Goal: Task Accomplishment & Management: Manage account settings

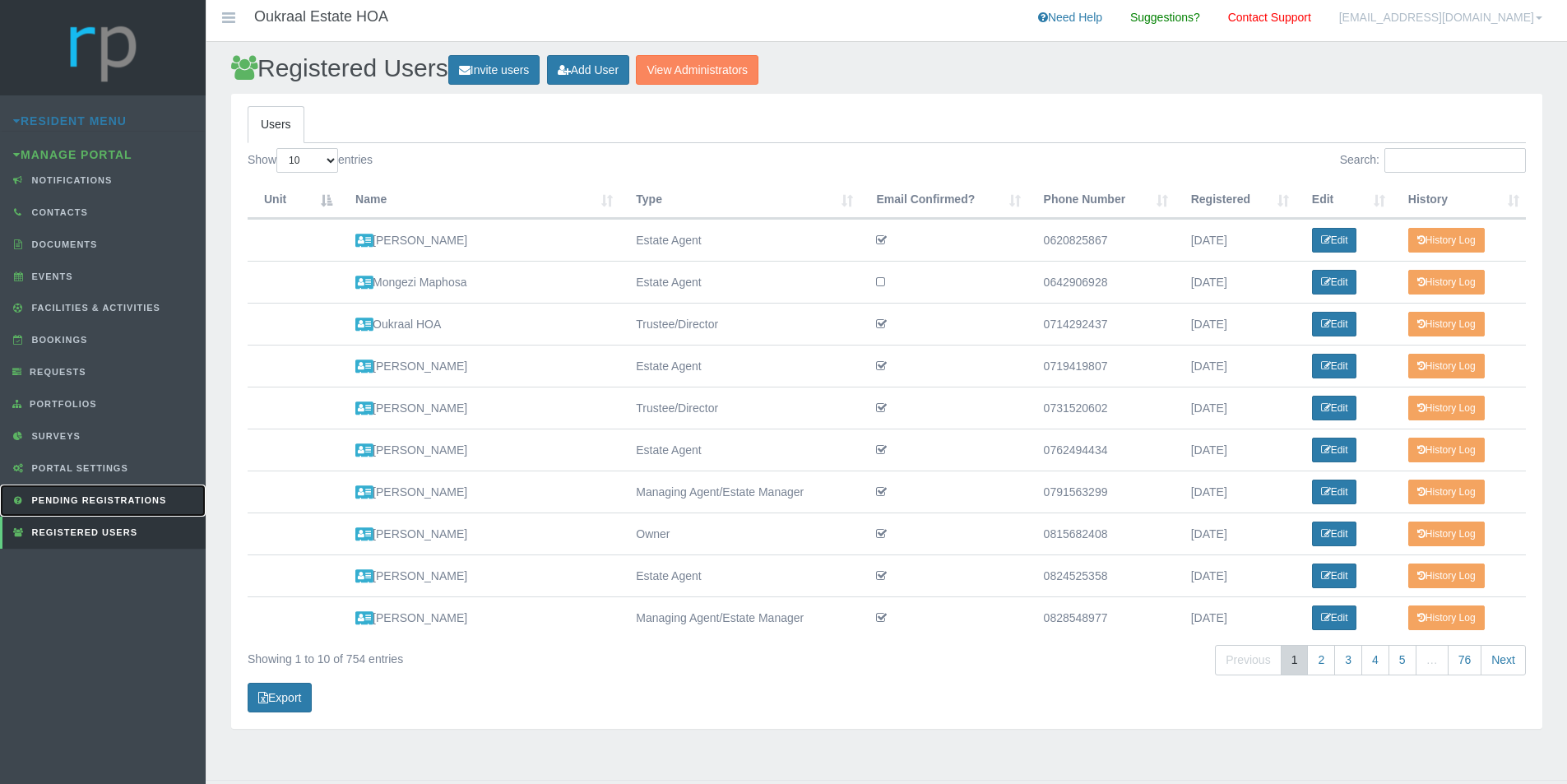
click at [151, 498] on span "Pending Registrations" at bounding box center [98, 499] width 139 height 9
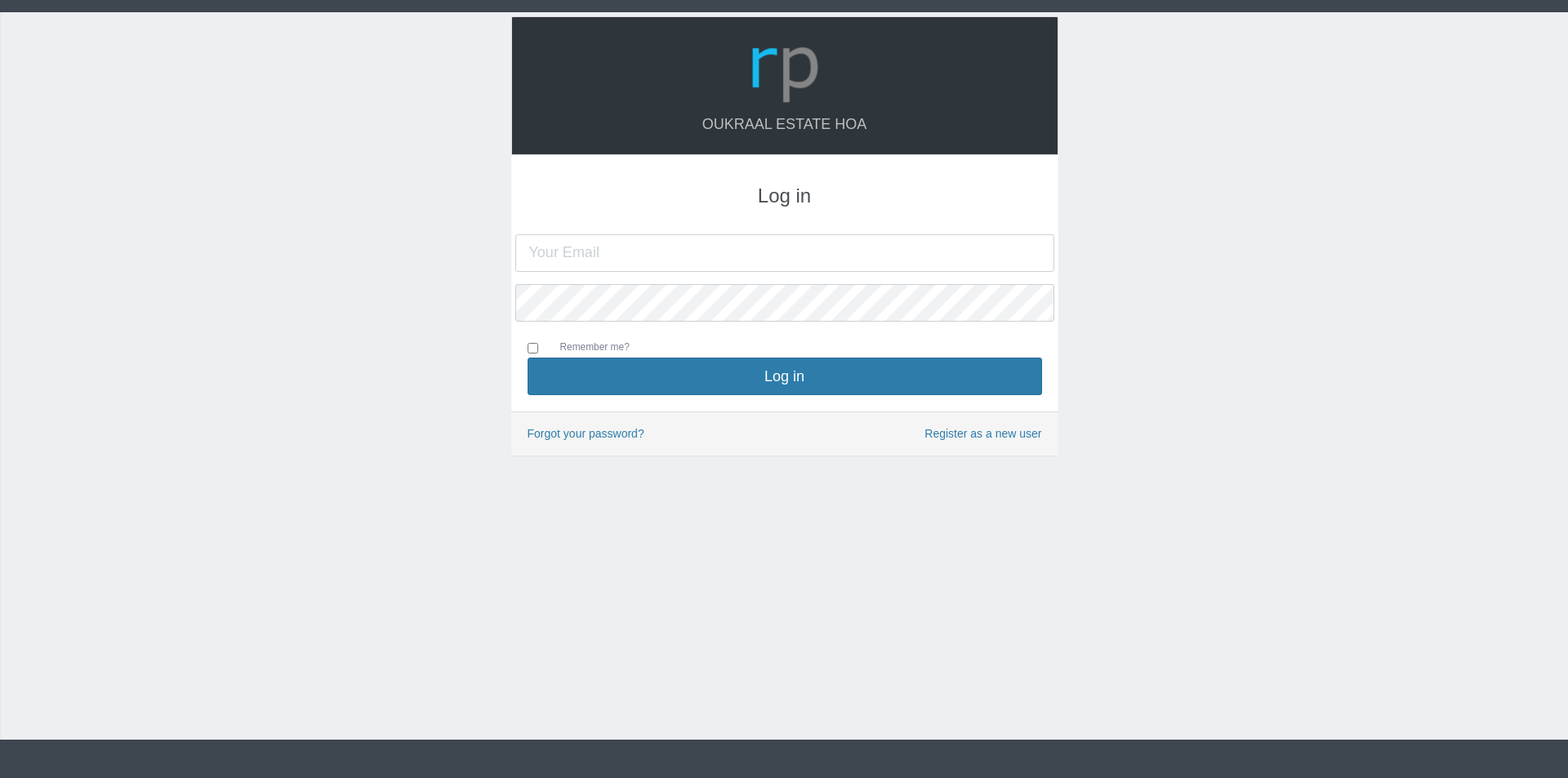
click at [672, 253] on input "text" at bounding box center [784, 253] width 539 height 38
type input "oukraalhoa@gmail.com"
click at [528, 357] on button "Log in" at bounding box center [784, 376] width 515 height 38
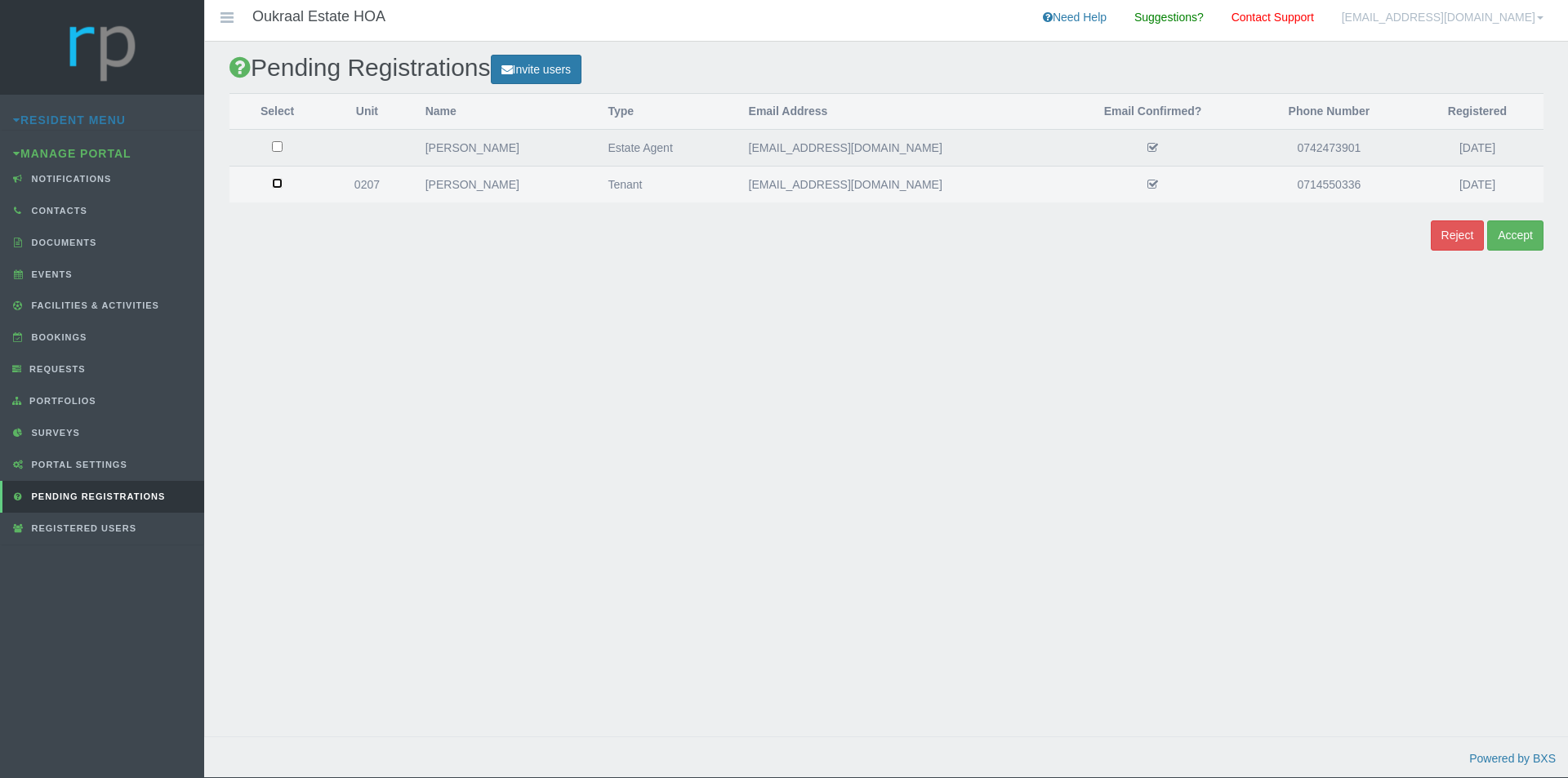
click at [282, 152] on input "checkbox" at bounding box center [277, 146] width 10 height 10
checkbox input "true"
click at [1528, 235] on button "Accept" at bounding box center [1515, 235] width 56 height 30
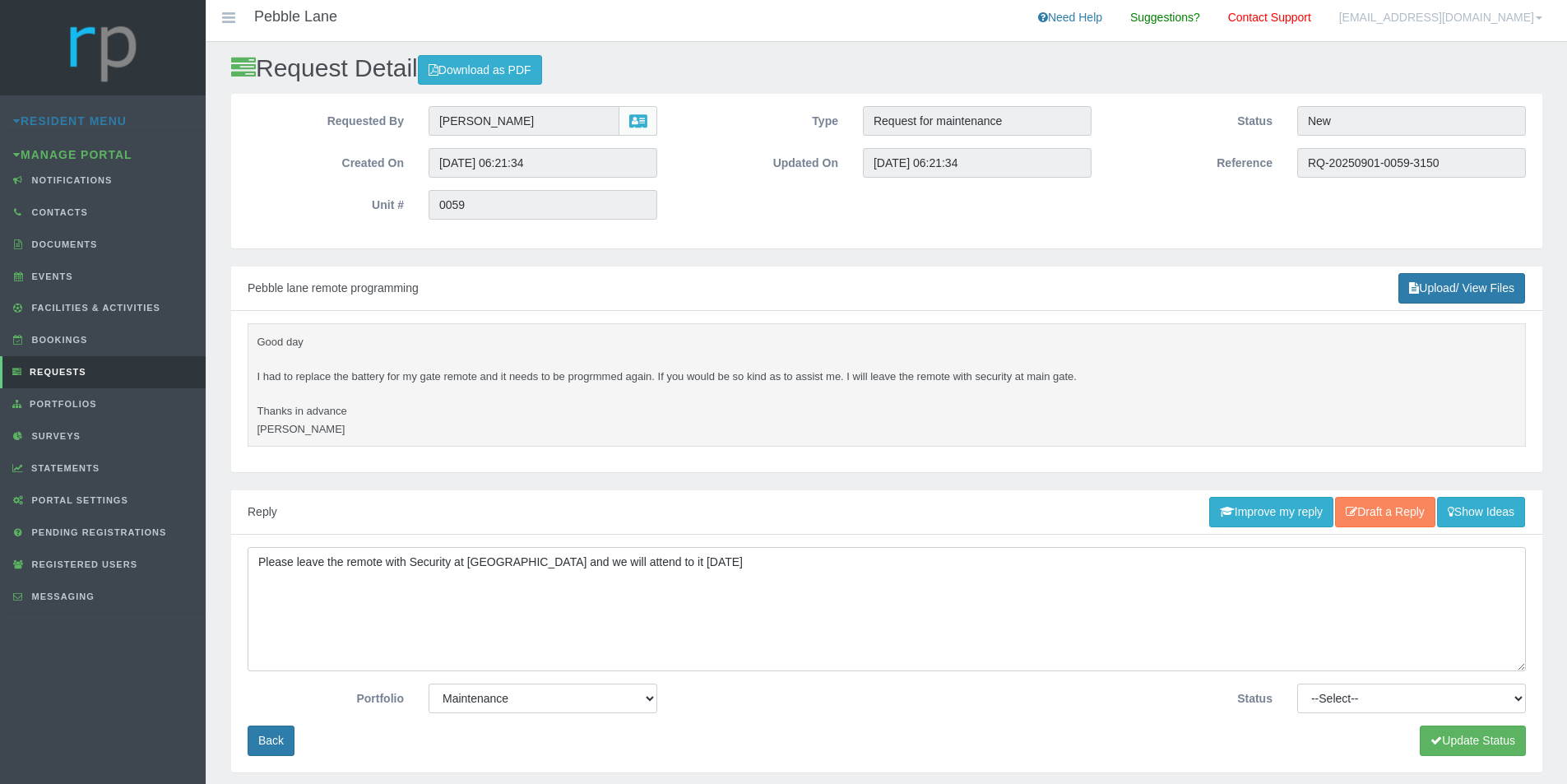
type textarea "Please leave the remote with Security at [GEOGRAPHIC_DATA] and we will attend t…"
click at [1517, 696] on select "--Select-- Approved Cancelled Completed Declined More information required New …" at bounding box center [1411, 698] width 229 height 29
click at [1297, 683] on select "--Select-- Approved Cancelled Completed Declined More information required New …" at bounding box center [1411, 698] width 229 height 29
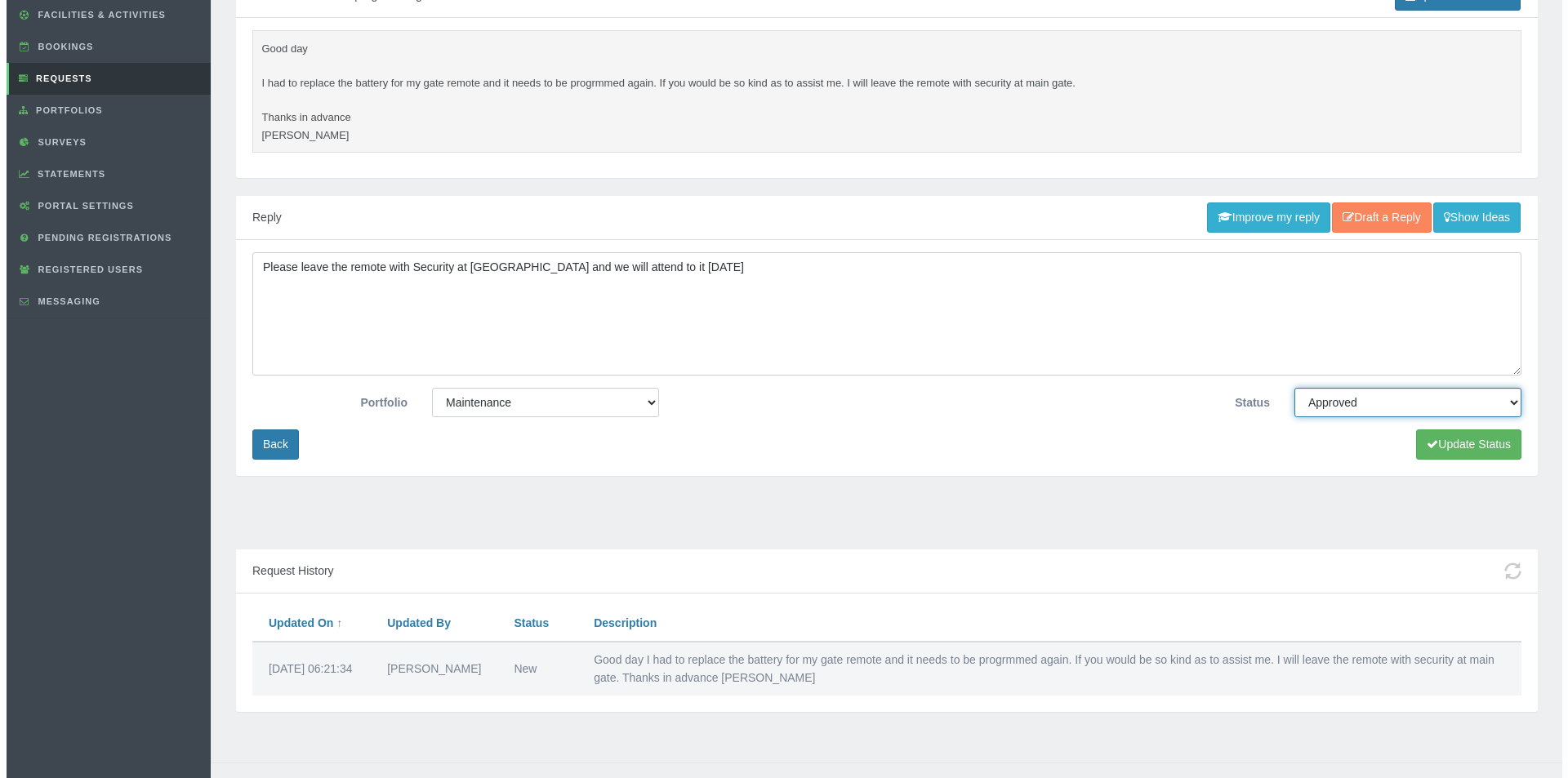
scroll to position [316, 0]
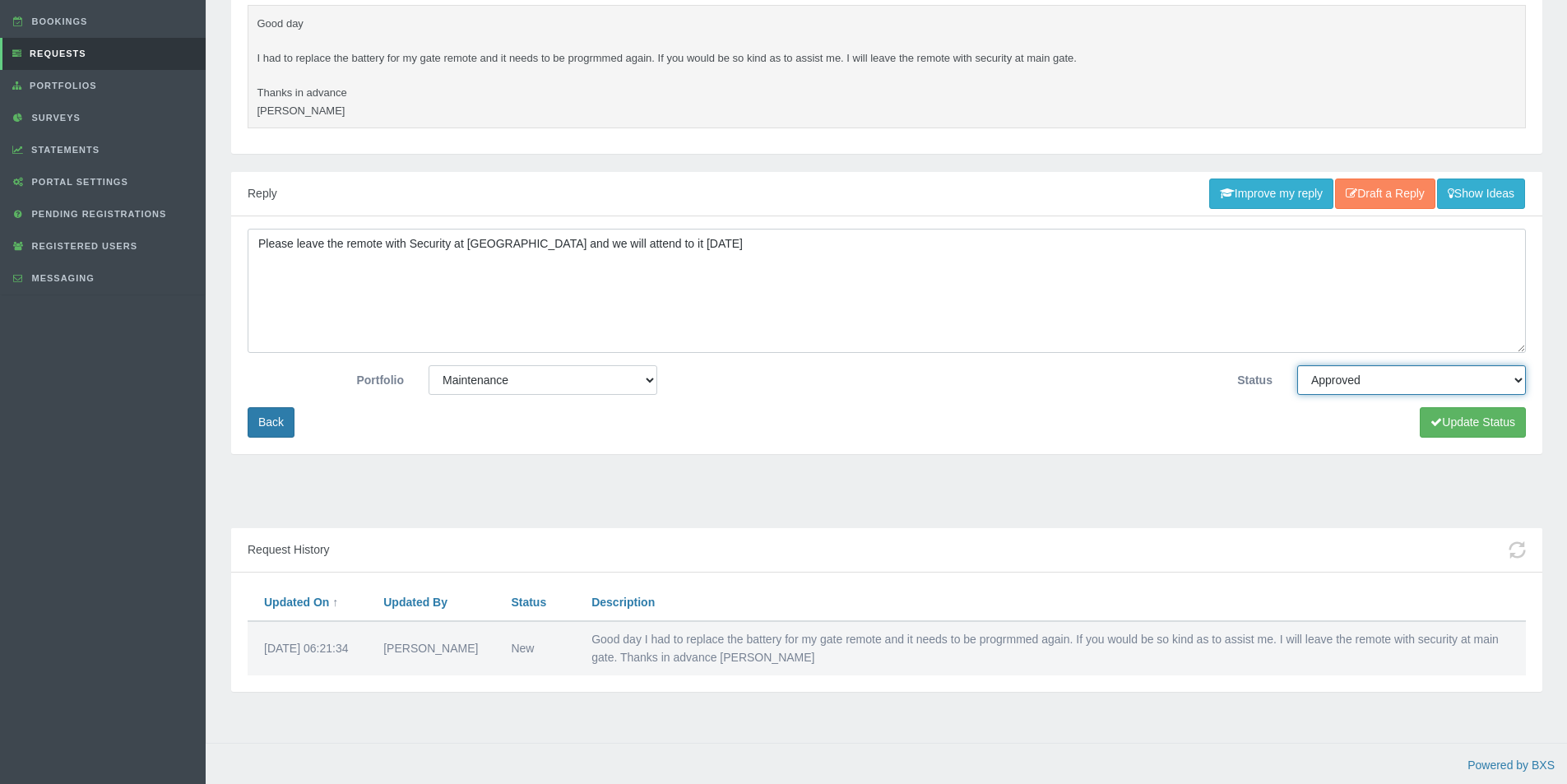
click at [1519, 378] on select "--Select-- Approved Cancelled Completed Declined More information required New …" at bounding box center [1411, 380] width 229 height 29
select select "COMPLETED"
click at [1297, 365] on select "--Select-- Approved Cancelled Completed Declined More information required New …" at bounding box center [1411, 380] width 229 height 29
click at [1484, 418] on button "Update Status" at bounding box center [1472, 421] width 106 height 30
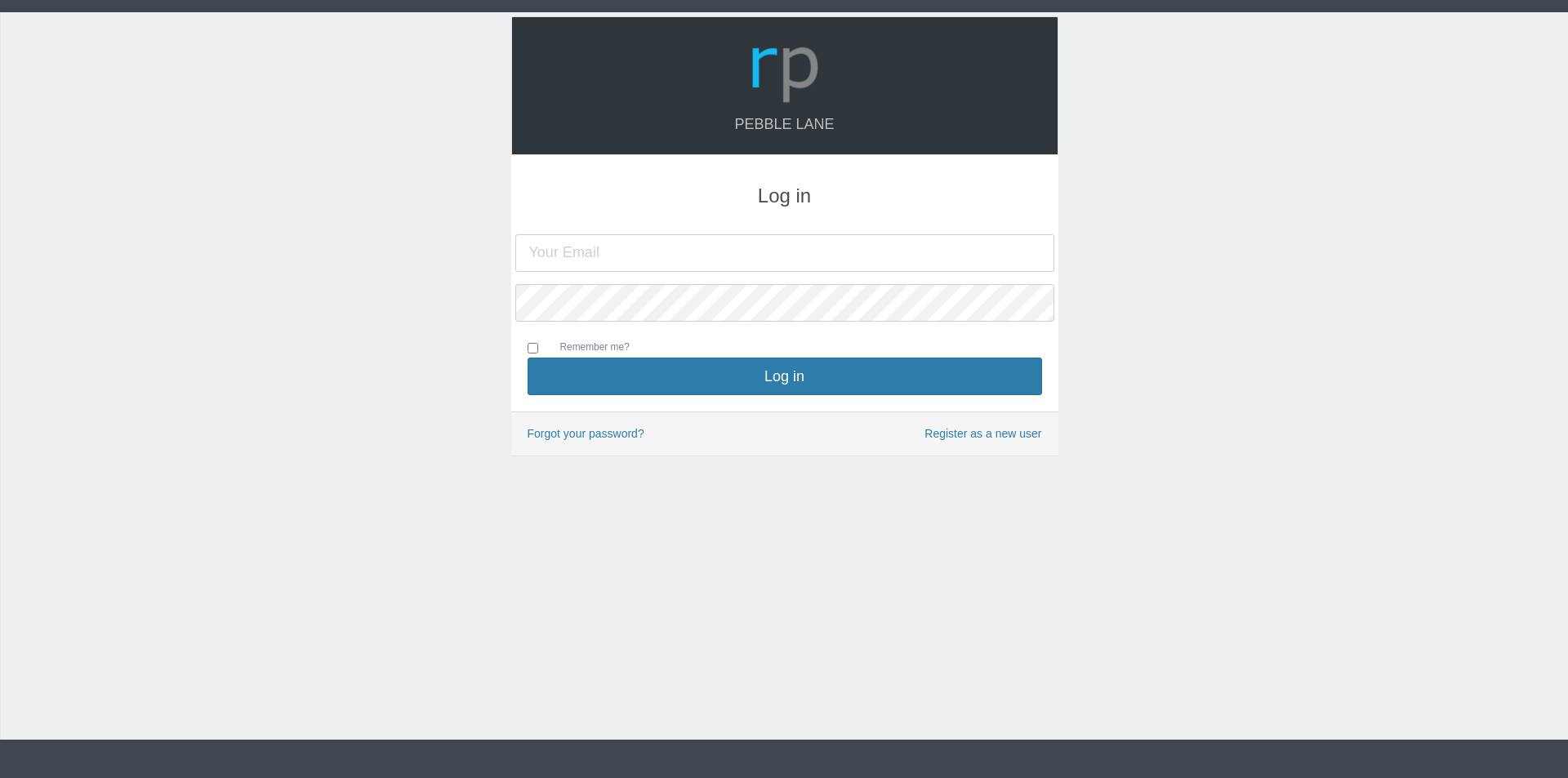
click at [784, 251] on input "text" at bounding box center [784, 253] width 539 height 38
click at [724, 255] on input "text" at bounding box center [784, 253] width 539 height 38
type input "[EMAIL_ADDRESS][DOMAIN_NAME]"
click at [528, 357] on button "Log in" at bounding box center [784, 376] width 515 height 38
click at [744, 253] on input "text" at bounding box center [784, 253] width 539 height 38
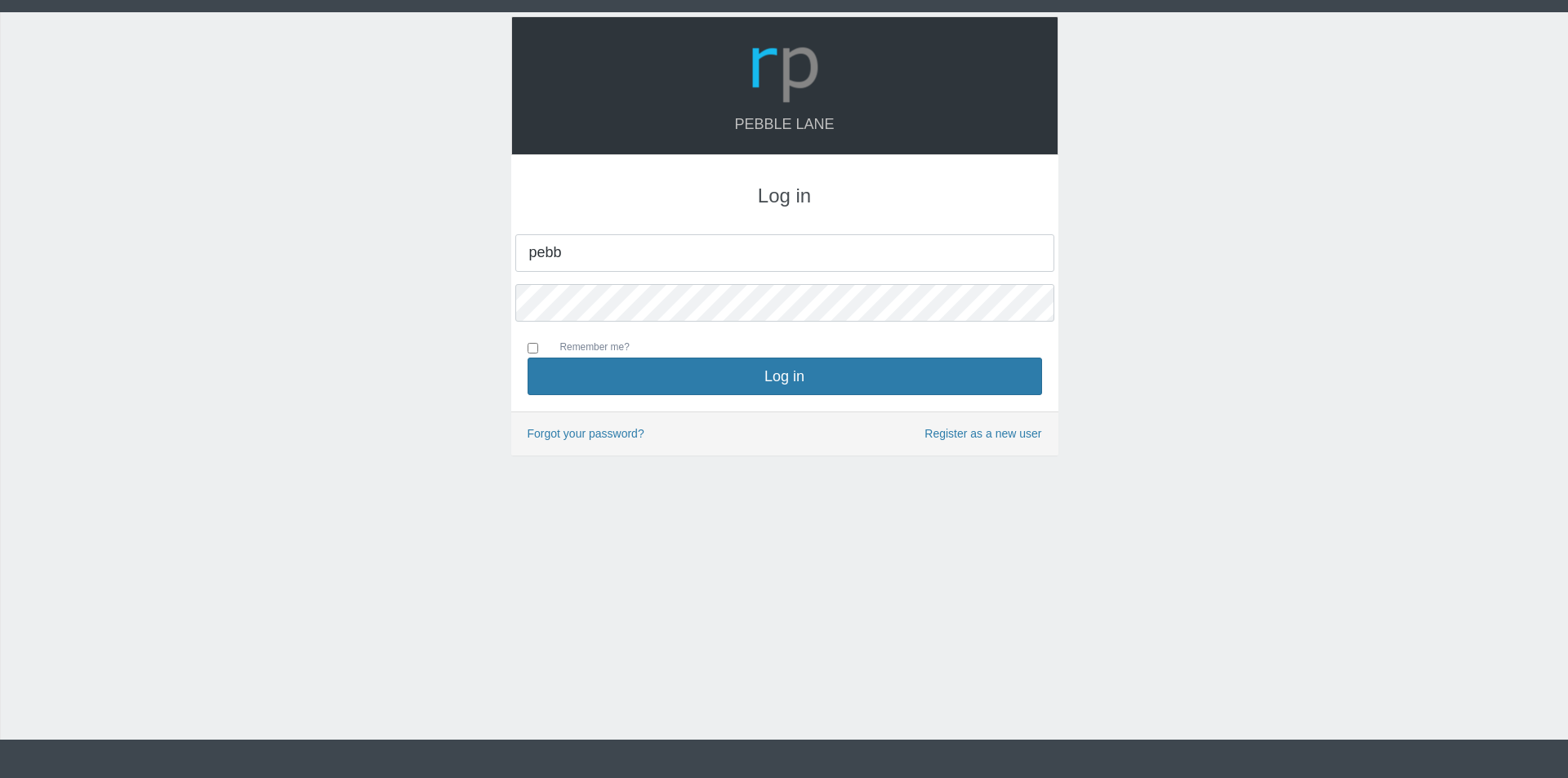
type input "[EMAIL_ADDRESS][DOMAIN_NAME]"
click at [528, 357] on button "Log in" at bounding box center [784, 376] width 515 height 38
click at [637, 255] on input "text" at bounding box center [784, 253] width 539 height 38
type input "[EMAIL_ADDRESS][DOMAIN_NAME]"
click at [528, 357] on button "Log in" at bounding box center [784, 376] width 515 height 38
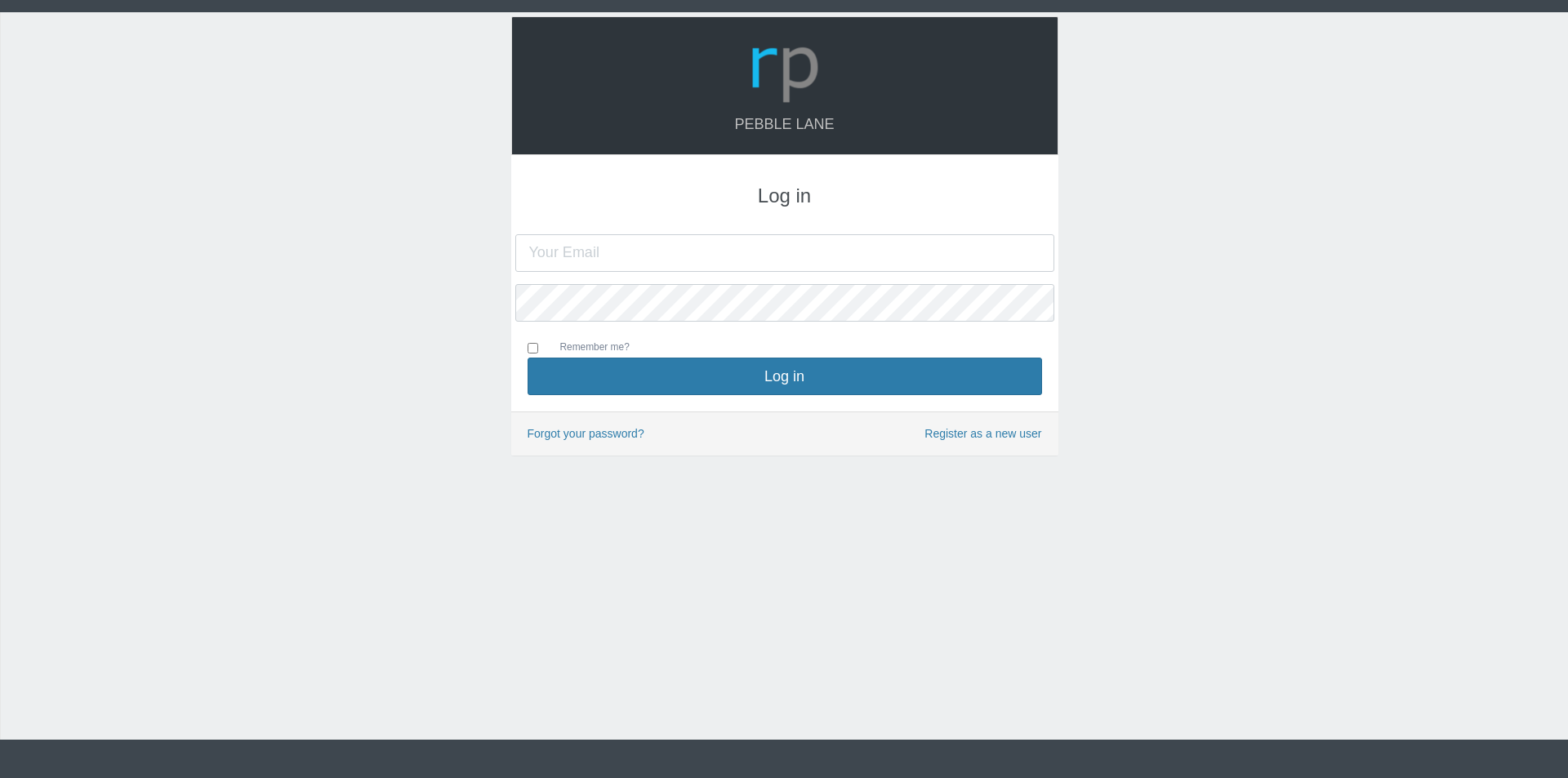
click at [739, 253] on input "text" at bounding box center [784, 253] width 539 height 38
type input "[EMAIL_ADDRESS][DOMAIN_NAME]"
click at [528, 357] on button "Log in" at bounding box center [784, 376] width 515 height 38
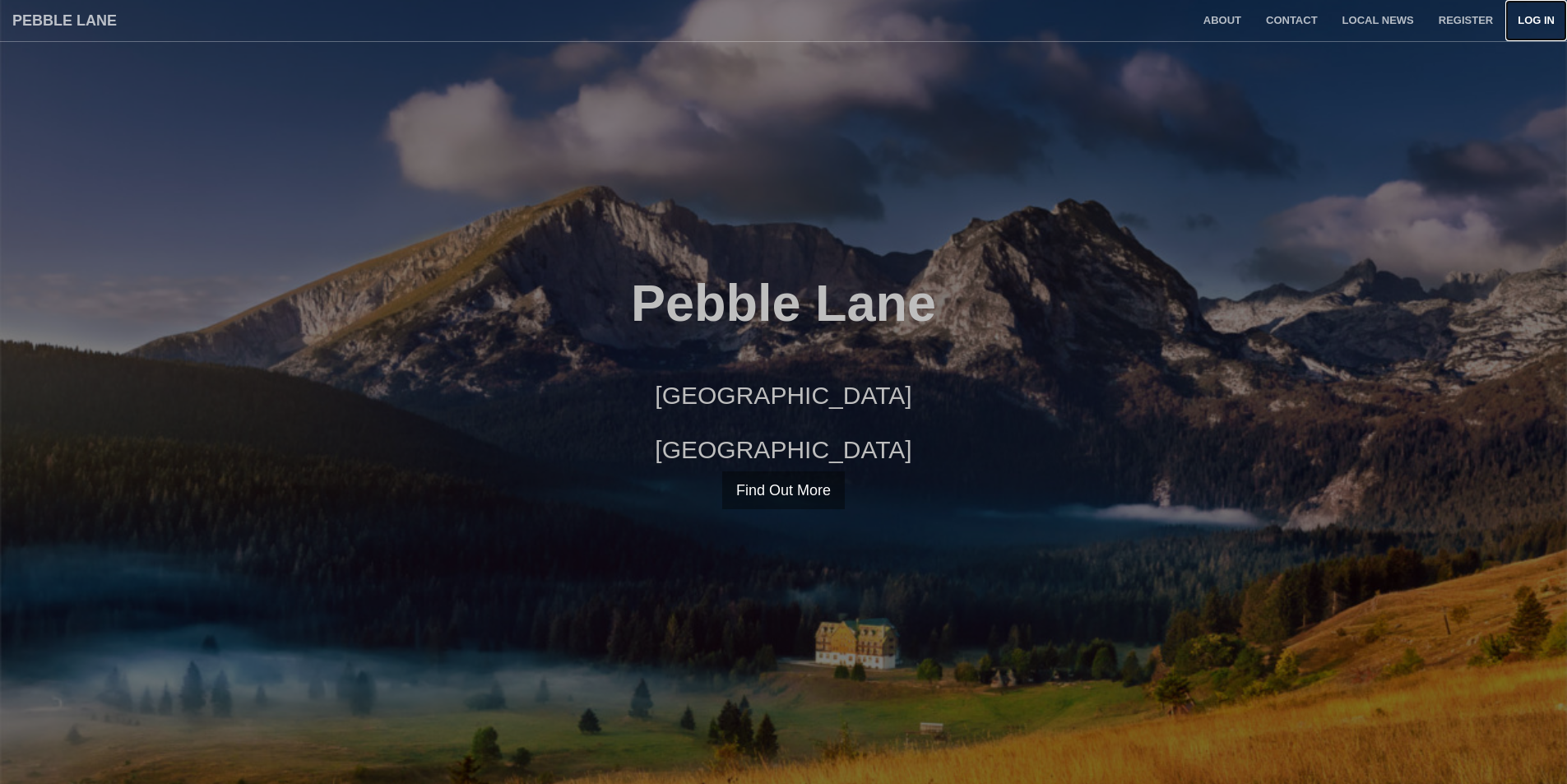
click at [1533, 15] on link "Log in" at bounding box center [1537, 21] width 62 height 41
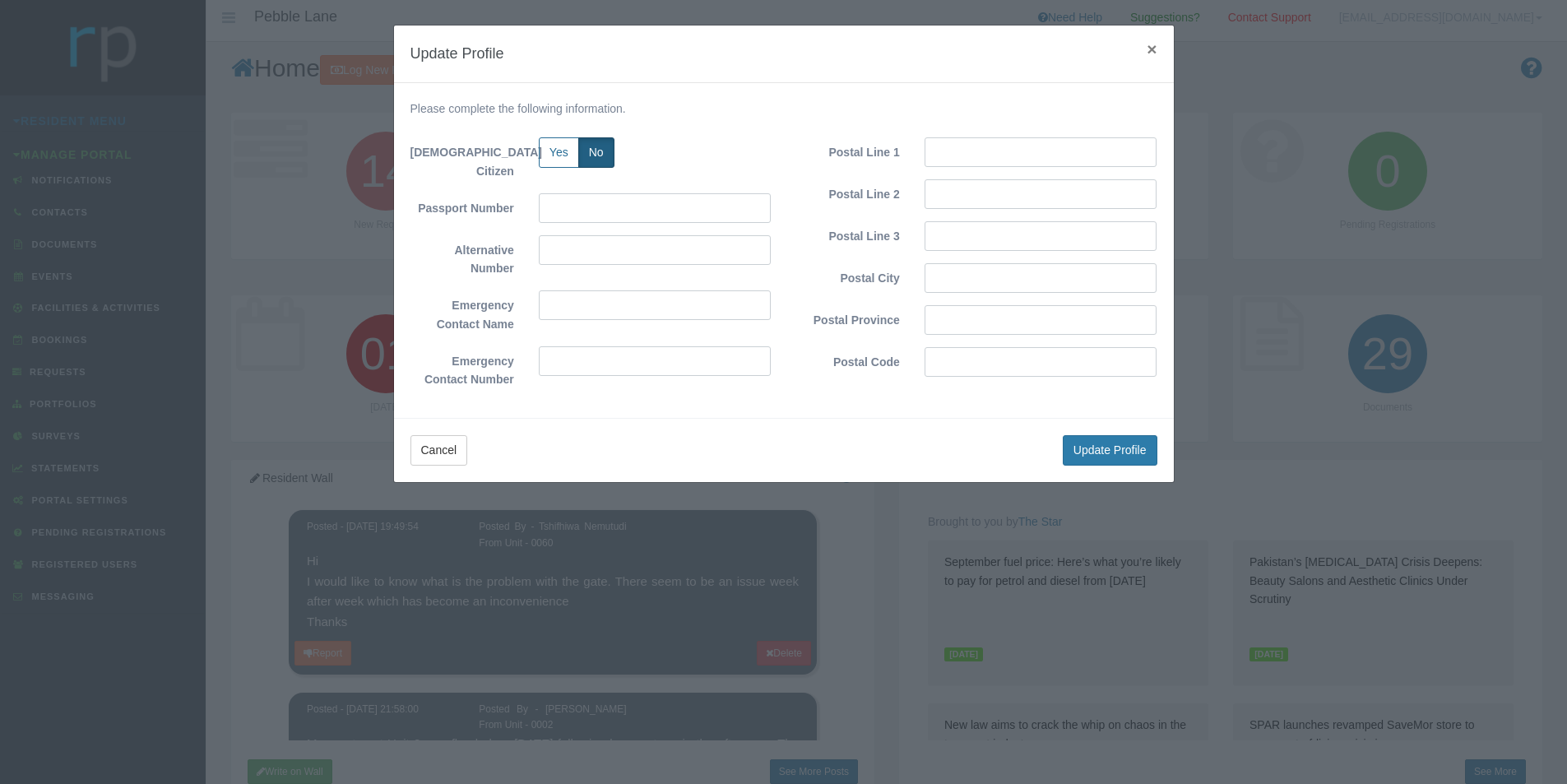
click at [1151, 47] on span "×" at bounding box center [1151, 49] width 9 height 19
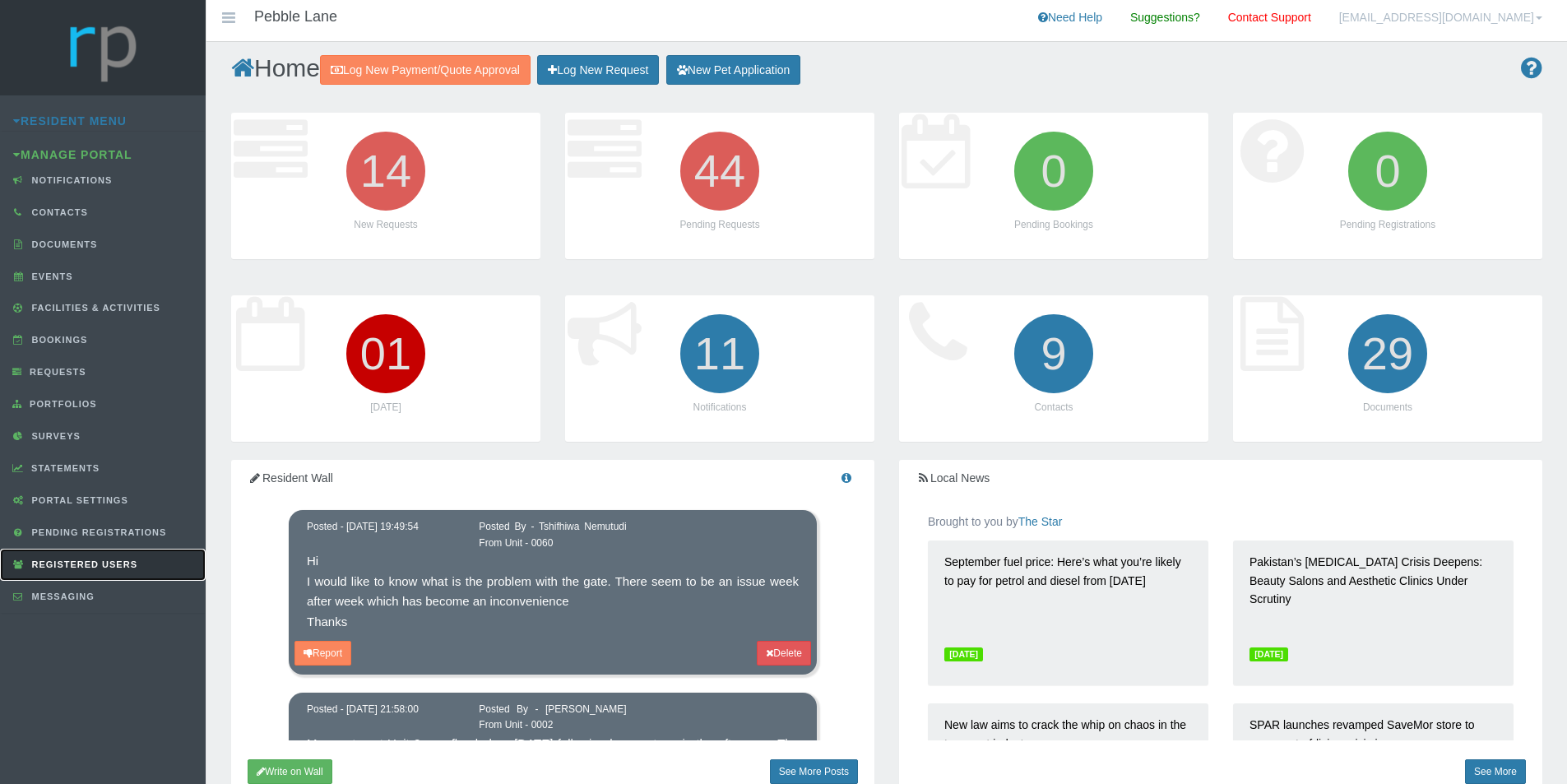
click at [85, 565] on span "Registered Users" at bounding box center [83, 563] width 109 height 9
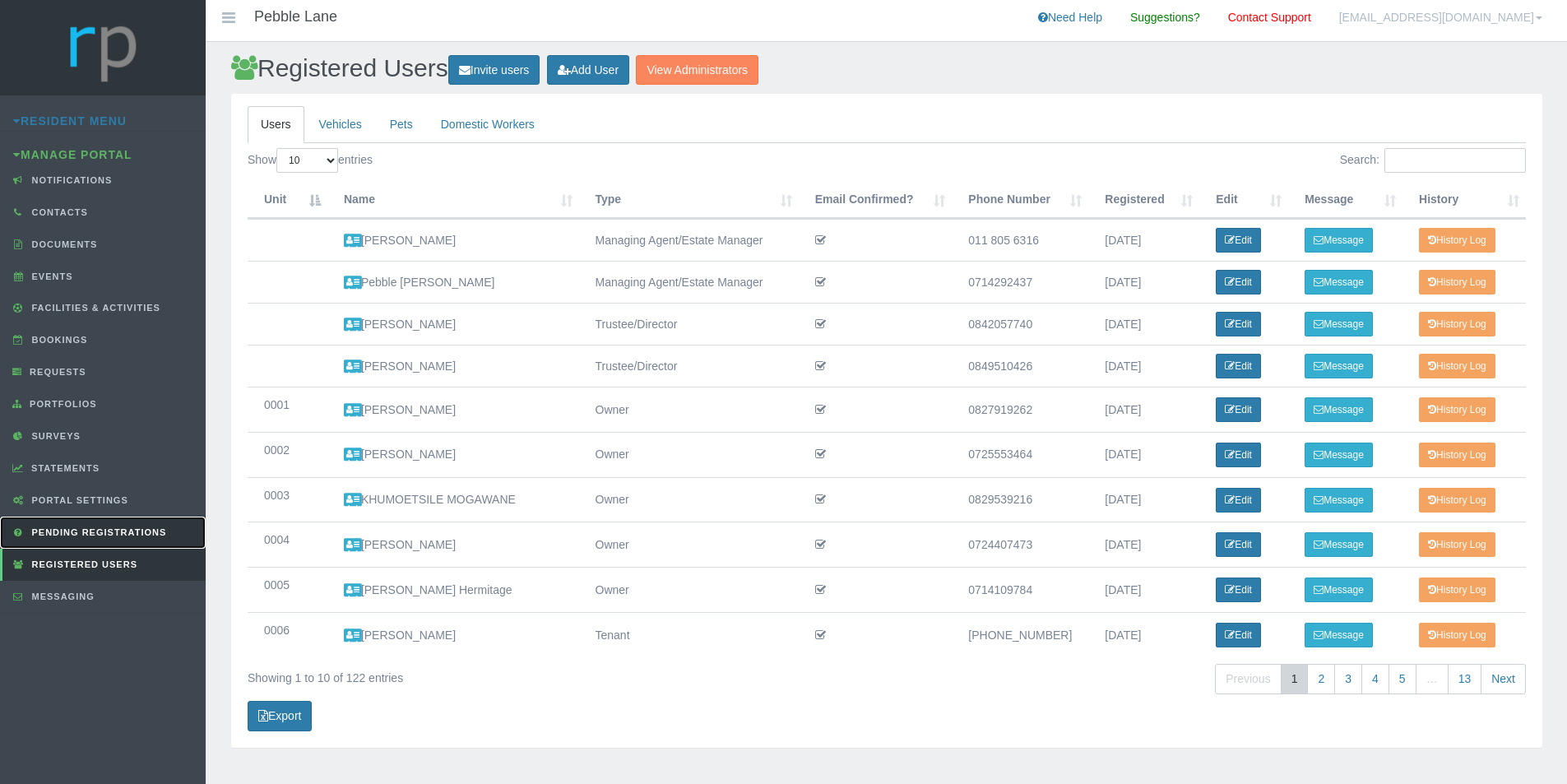
click at [121, 530] on span "Pending Registrations" at bounding box center [98, 531] width 139 height 9
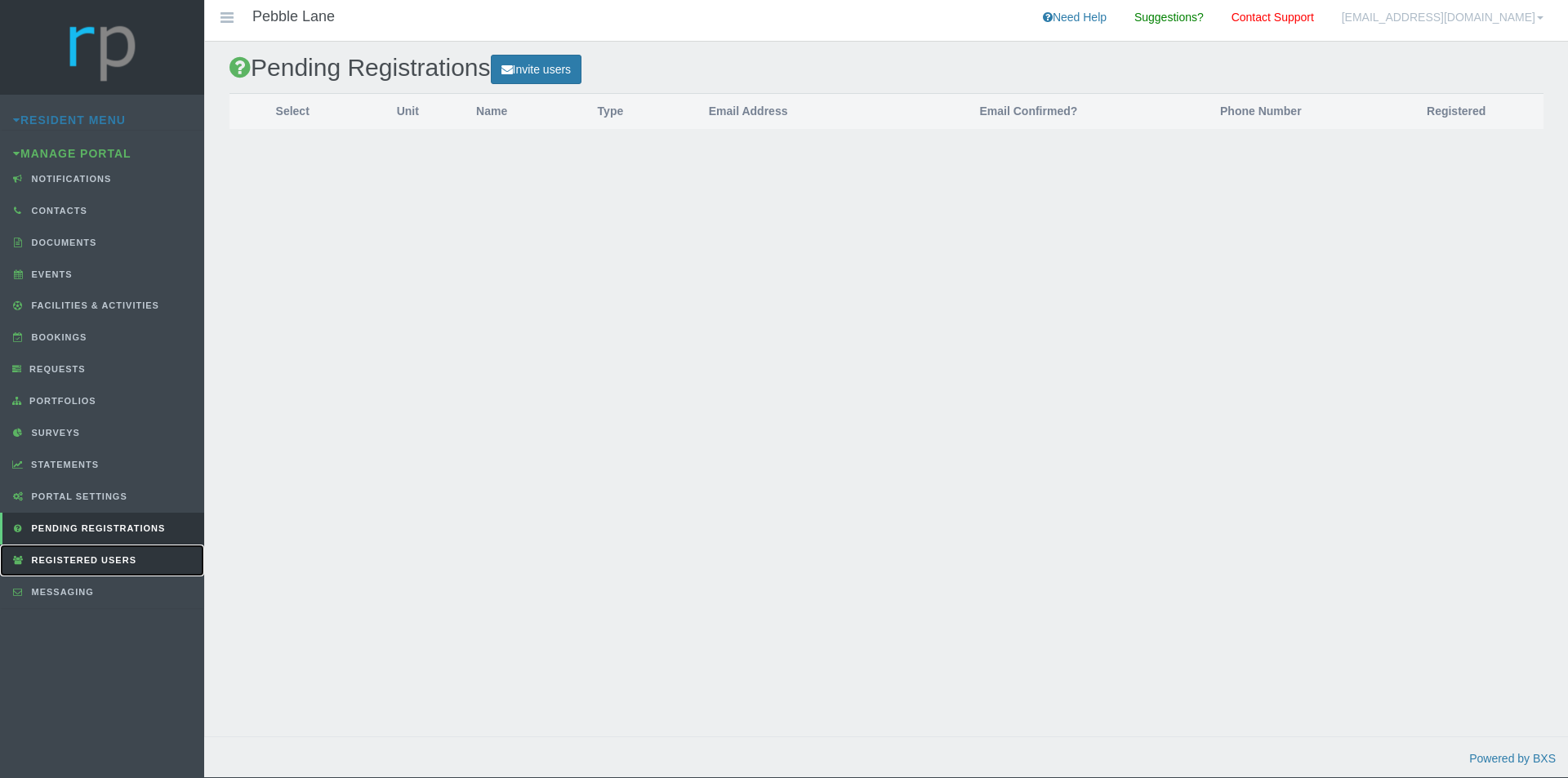
click at [111, 558] on span "Registered Users" at bounding box center [82, 559] width 108 height 9
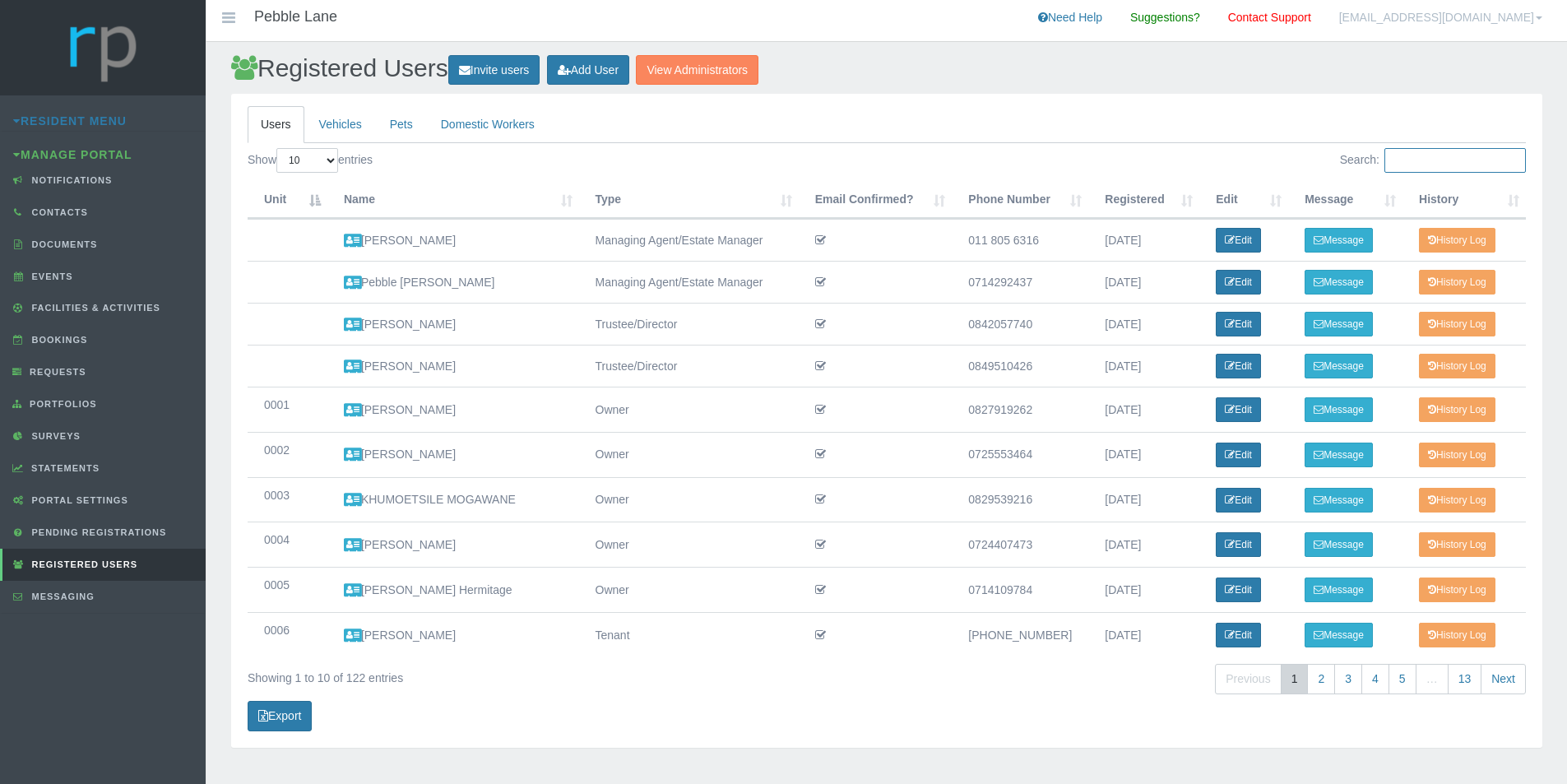
click at [1427, 161] on input "Search:" at bounding box center [1455, 160] width 142 height 25
type input "0"
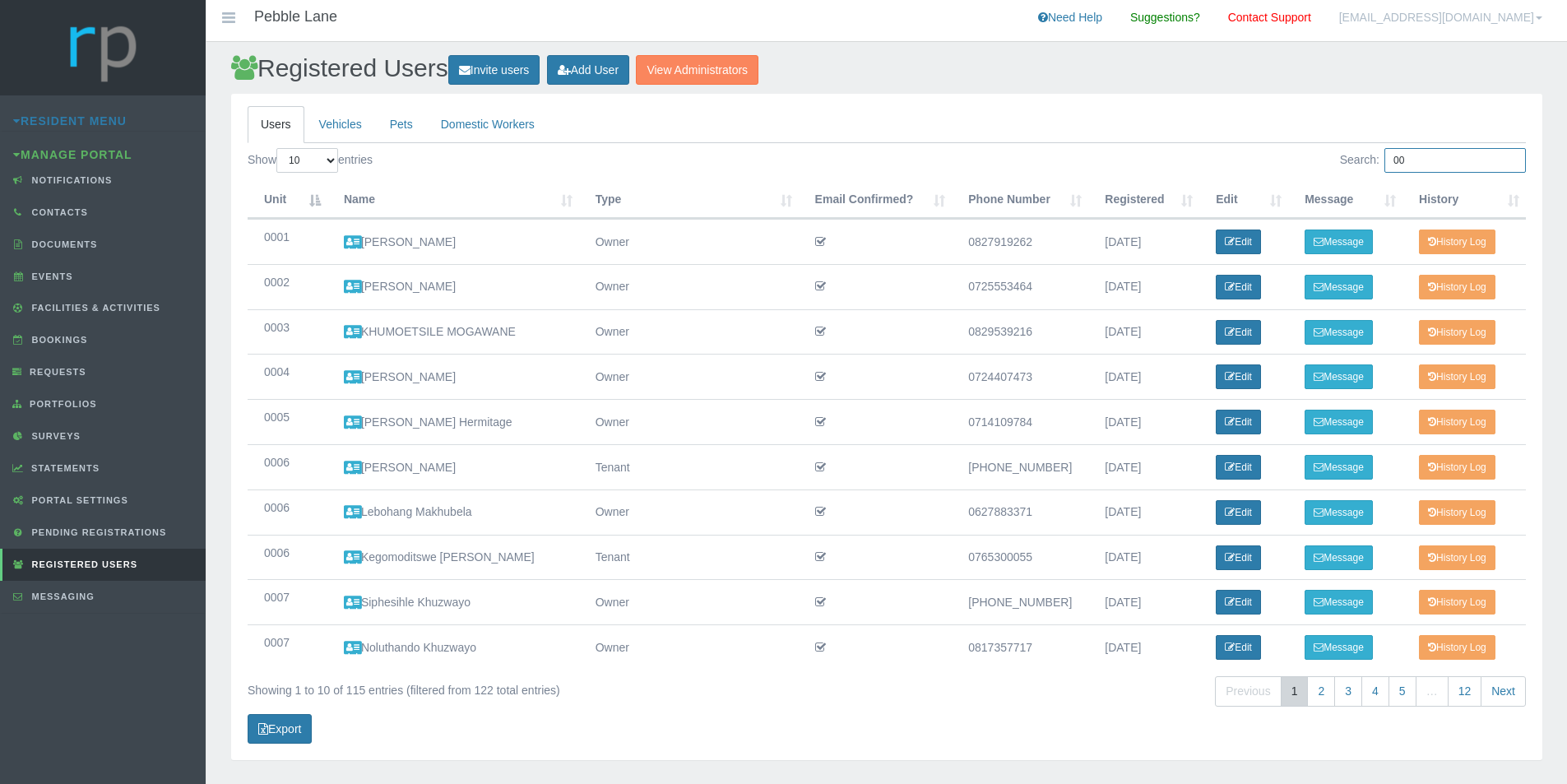
type input "0"
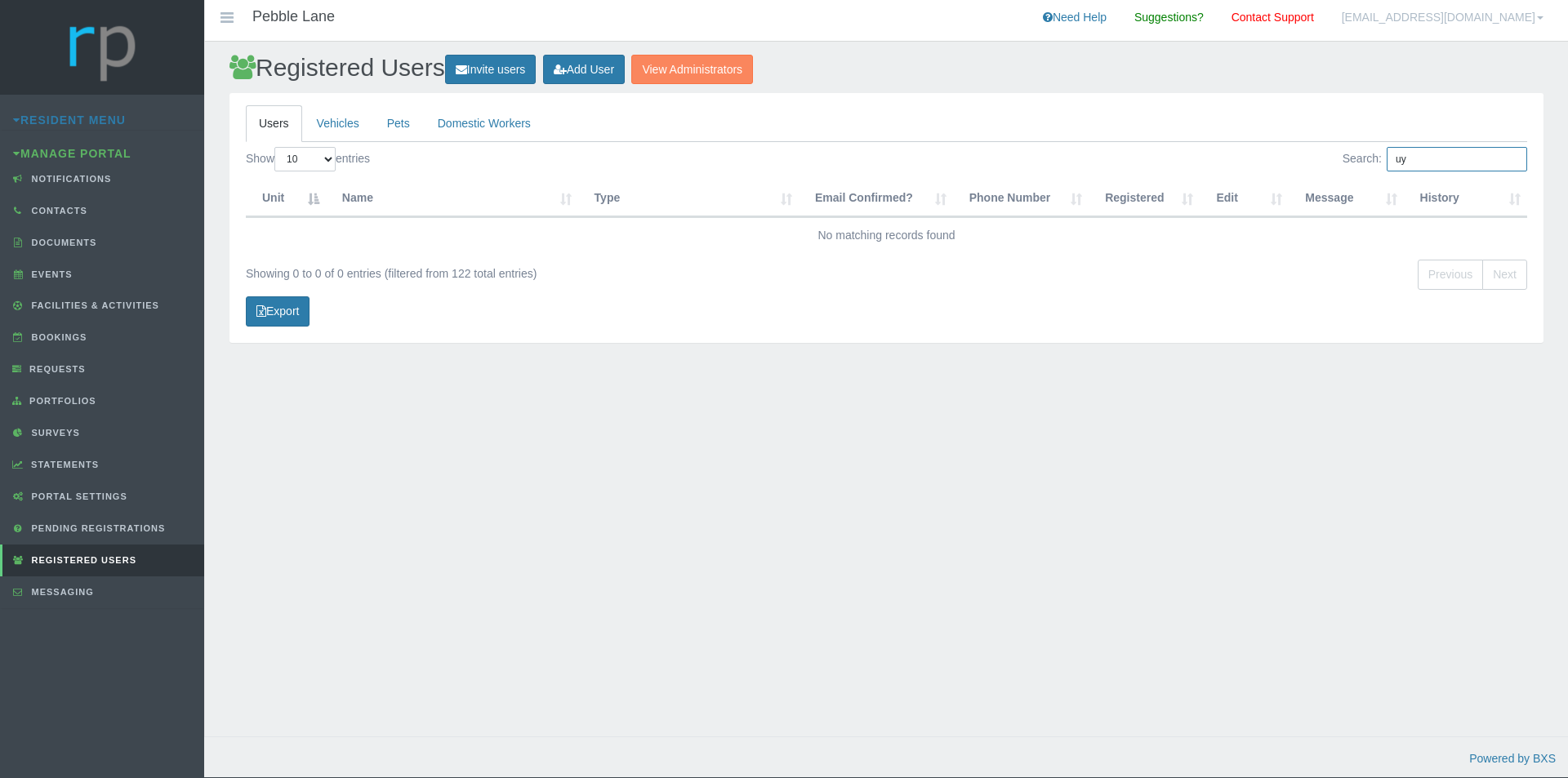
type input "u"
